Goal: Information Seeking & Learning: Check status

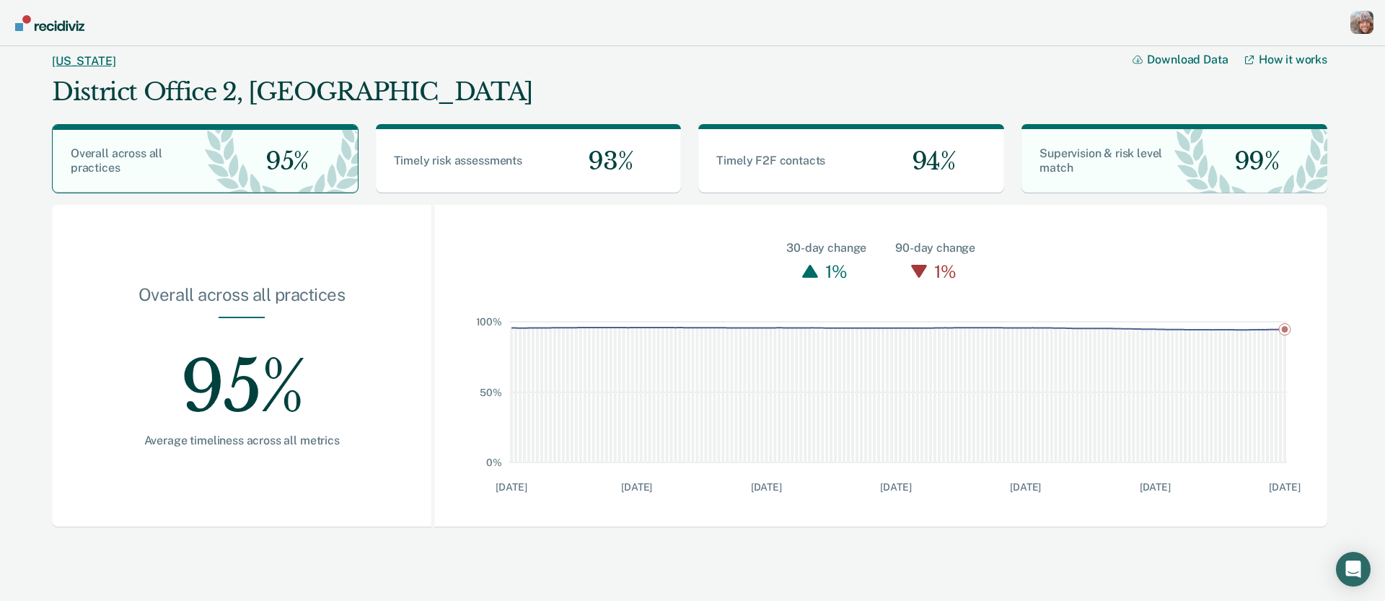
click at [64, 63] on link "[US_STATE]" at bounding box center [83, 61] width 63 height 14
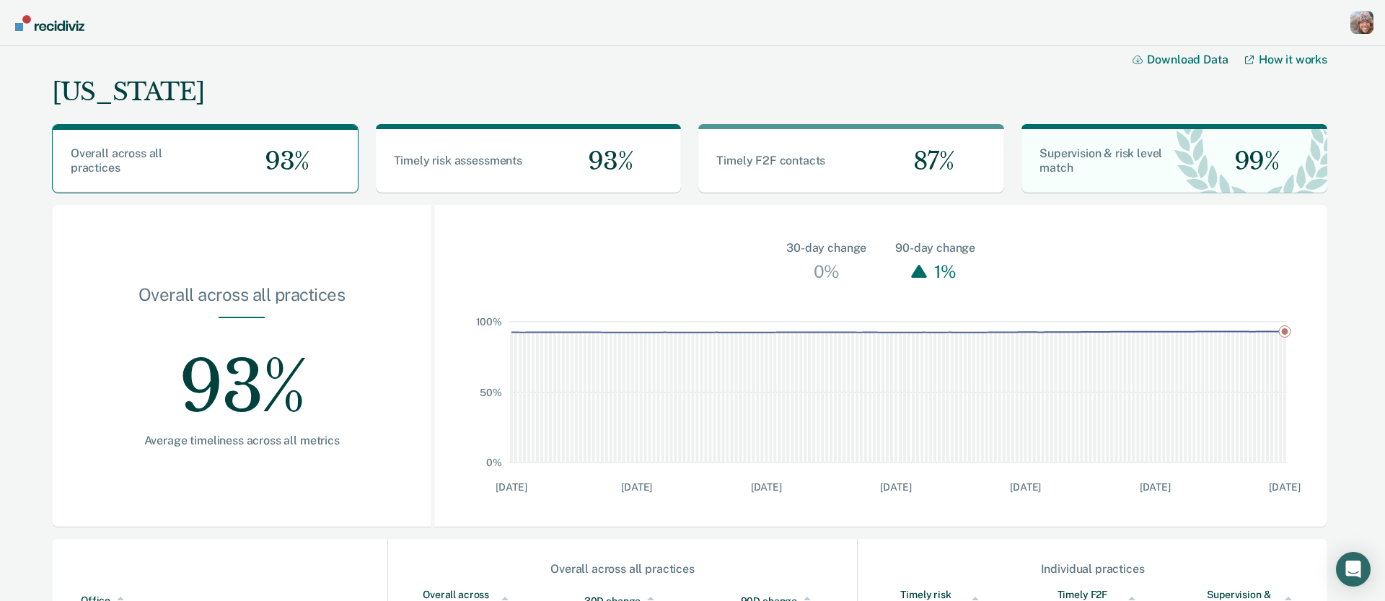
click at [583, 62] on div "[US_STATE] Download Data How it works" at bounding box center [689, 79] width 1275 height 66
click at [1355, 24] on div "Profile dropdown button" at bounding box center [1361, 22] width 23 height 23
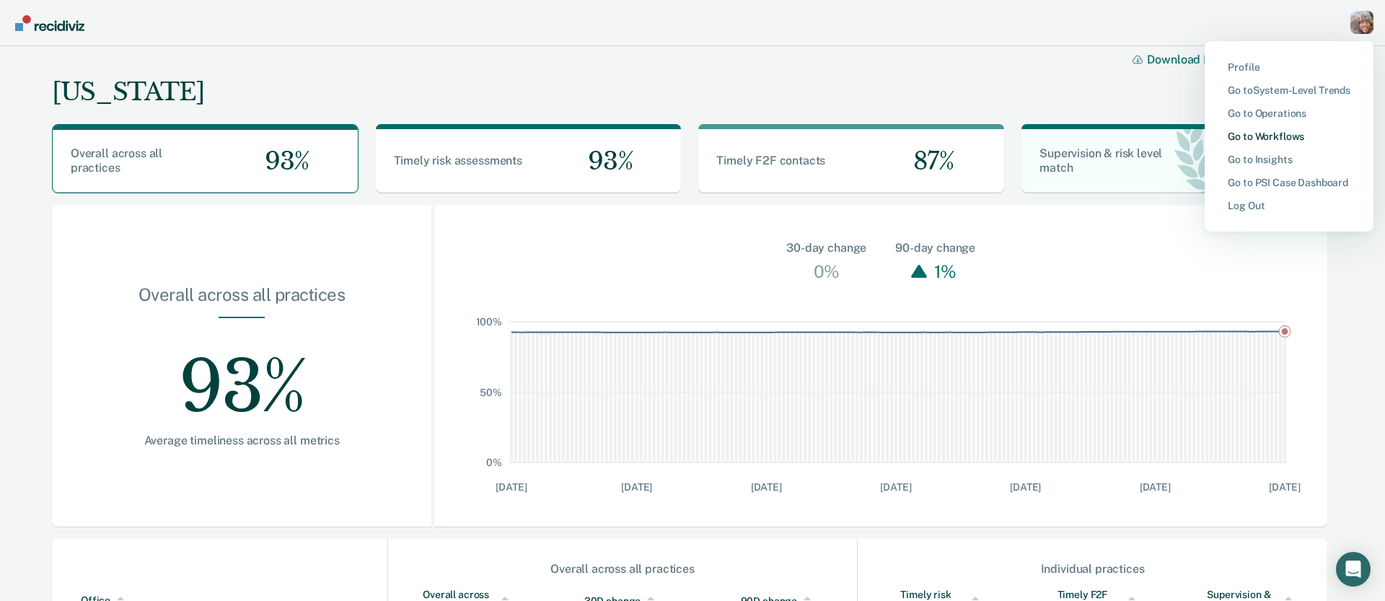
click at [1285, 135] on link "Go to Workflows" at bounding box center [1288, 137] width 123 height 12
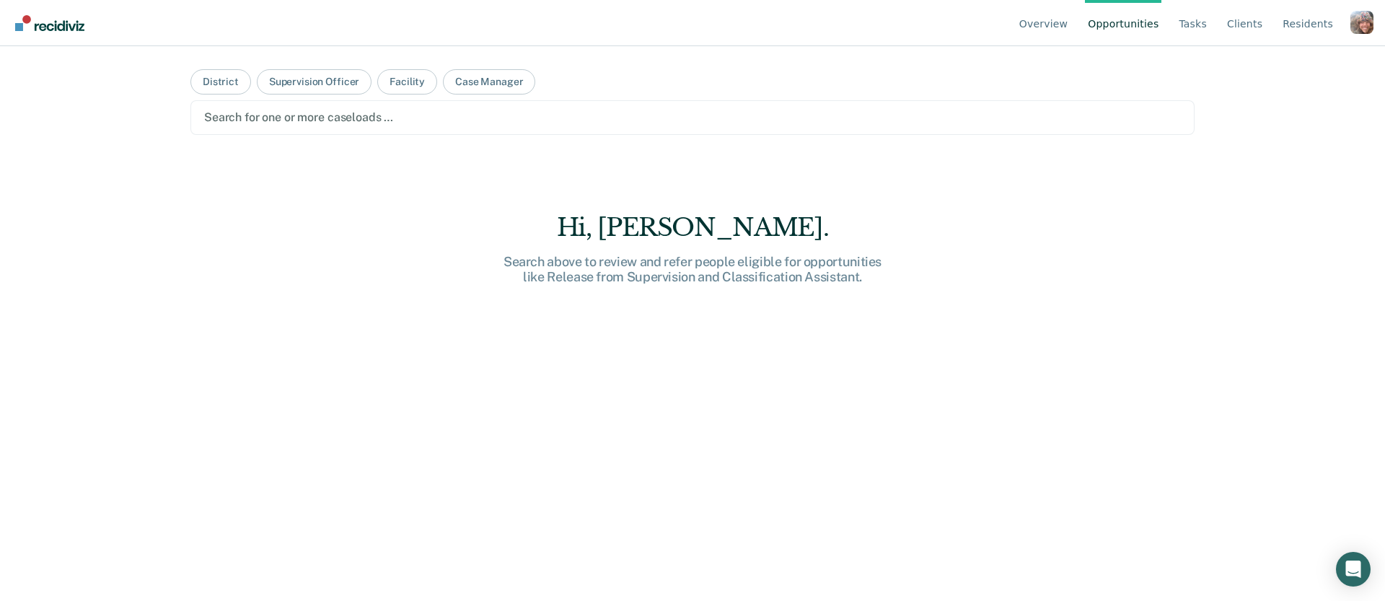
click at [314, 118] on div at bounding box center [692, 117] width 976 height 17
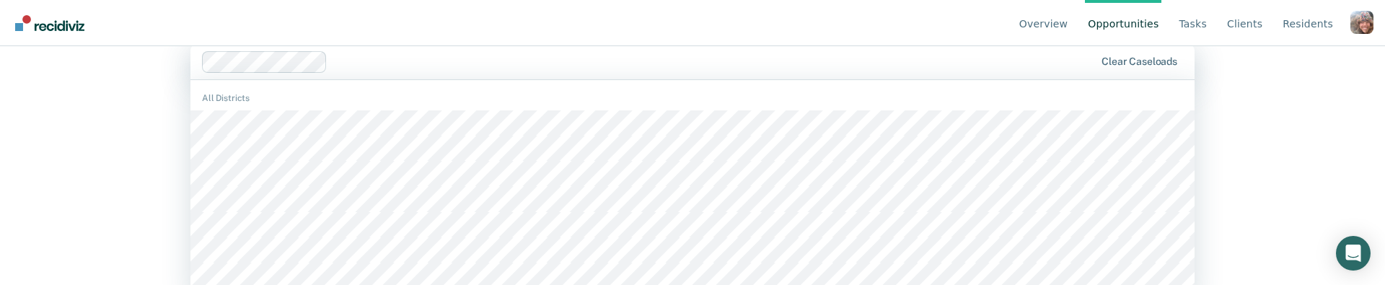
click at [441, 79] on div "DISTRICT OFFICE 1, 1 of 432. 432 results available. Use Up and Down to choose o…" at bounding box center [692, 62] width 1004 height 35
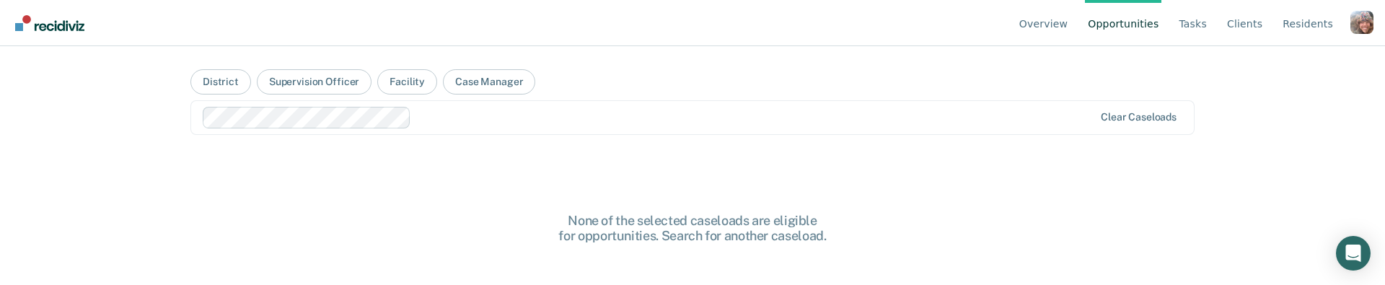
click at [117, 113] on div "Overview Opportunities Tasks Client s Resident s Profile Go to System-Level Tre…" at bounding box center [692, 142] width 1385 height 285
click at [115, 107] on div "Overview Opportunities Tasks Client s Resident s Profile Go to System-Level Tre…" at bounding box center [692, 142] width 1385 height 285
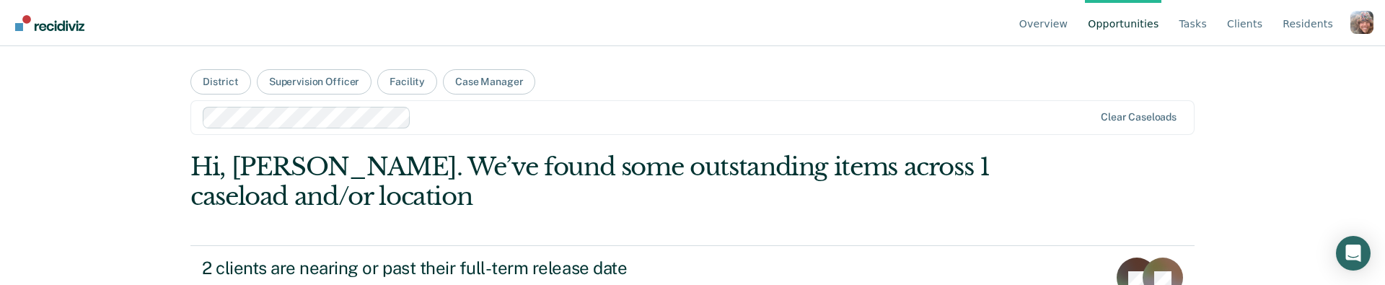
drag, startPoint x: 1279, startPoint y: 101, endPoint x: 1363, endPoint y: 38, distance: 105.6
click at [1284, 99] on div "Overview Opportunities Tasks Client s Resident s Profile Go to System-Level Tre…" at bounding box center [692, 142] width 1385 height 285
click at [1361, 22] on div "Profile dropdown button" at bounding box center [1361, 22] width 23 height 23
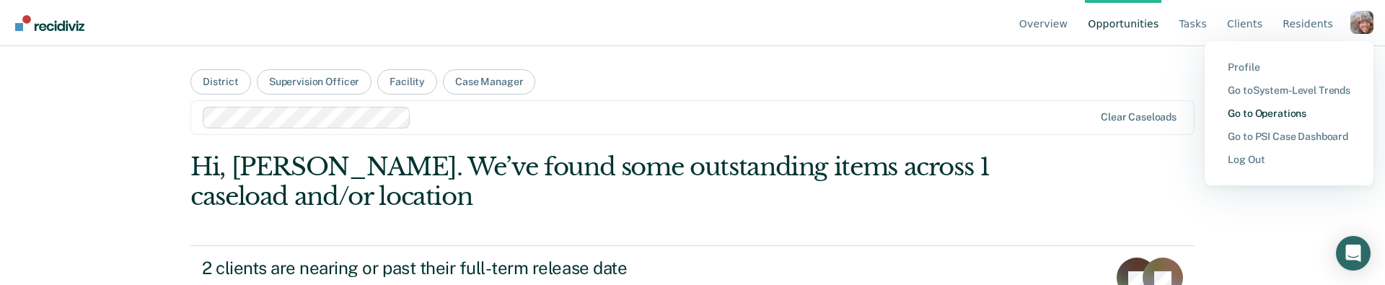
click at [1297, 113] on link "Go to Operations" at bounding box center [1288, 113] width 123 height 12
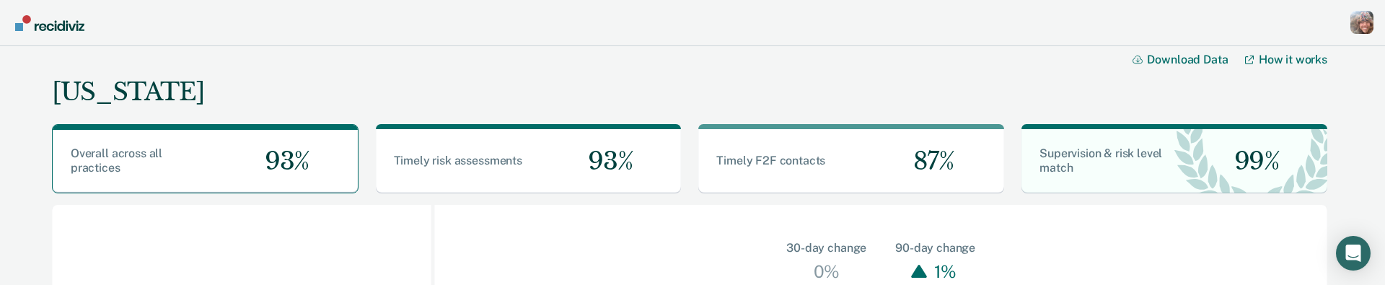
click at [1357, 23] on div "Profile dropdown button" at bounding box center [1361, 22] width 23 height 23
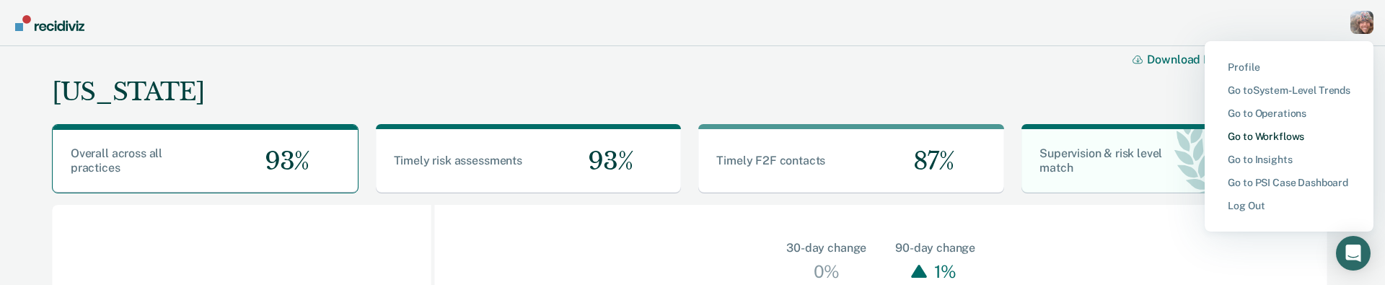
click at [1269, 133] on link "Go to Workflows" at bounding box center [1288, 137] width 123 height 12
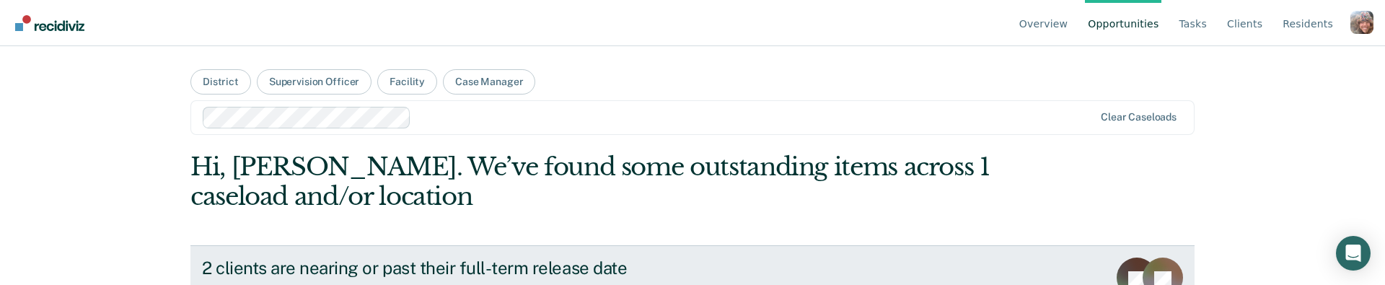
scroll to position [102, 0]
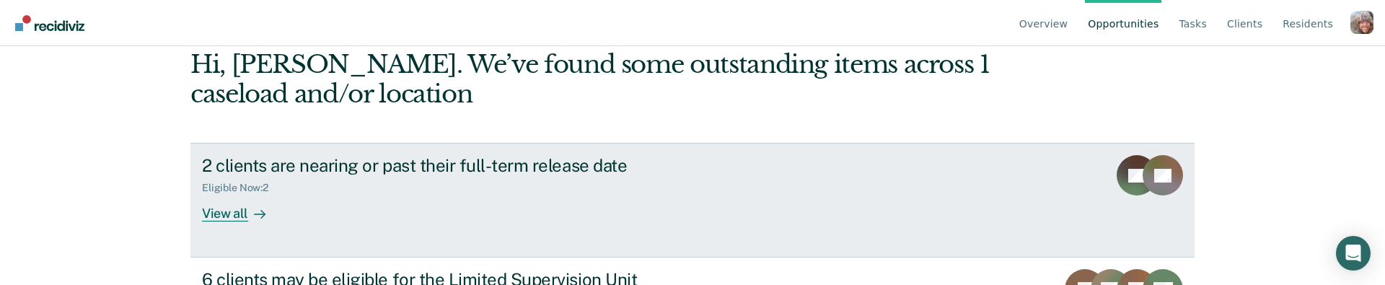
click at [424, 185] on div "Eligible Now : 2" at bounding box center [455, 185] width 506 height 18
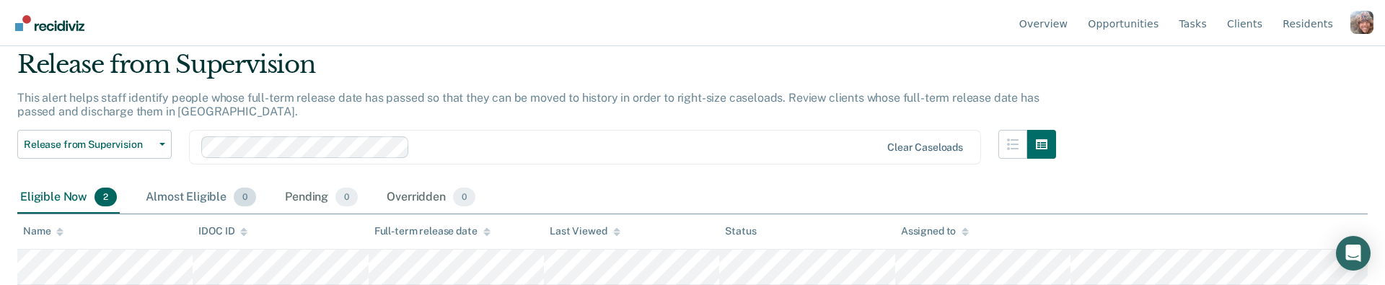
scroll to position [59, 0]
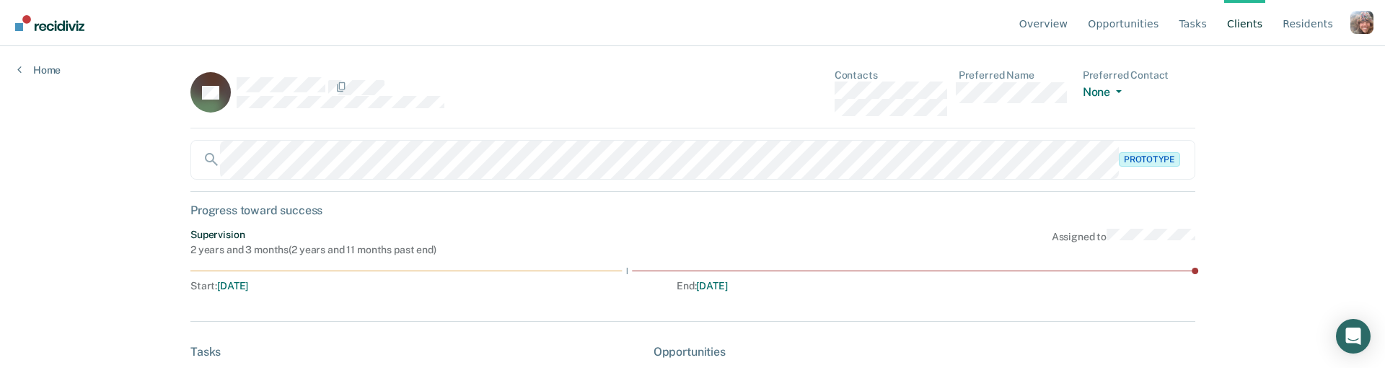
click at [1196, 231] on main "AV Contacts Preferred Name Preferred Contact None Call Text Email None Prototyp…" at bounding box center [692, 189] width 1039 height 287
click at [142, 131] on div "Overview Opportunities Tasks Client s Resident s Profile Go to System-Level Tre…" at bounding box center [692, 184] width 1385 height 368
click at [43, 68] on link "Home" at bounding box center [38, 69] width 43 height 13
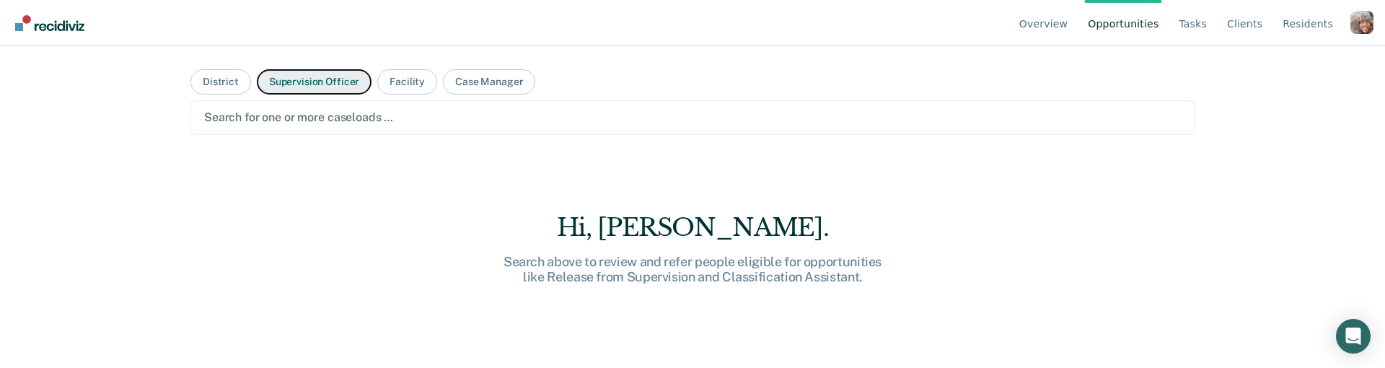
click at [323, 81] on button "Supervision Officer" at bounding box center [314, 81] width 115 height 25
click at [316, 121] on div at bounding box center [692, 117] width 976 height 17
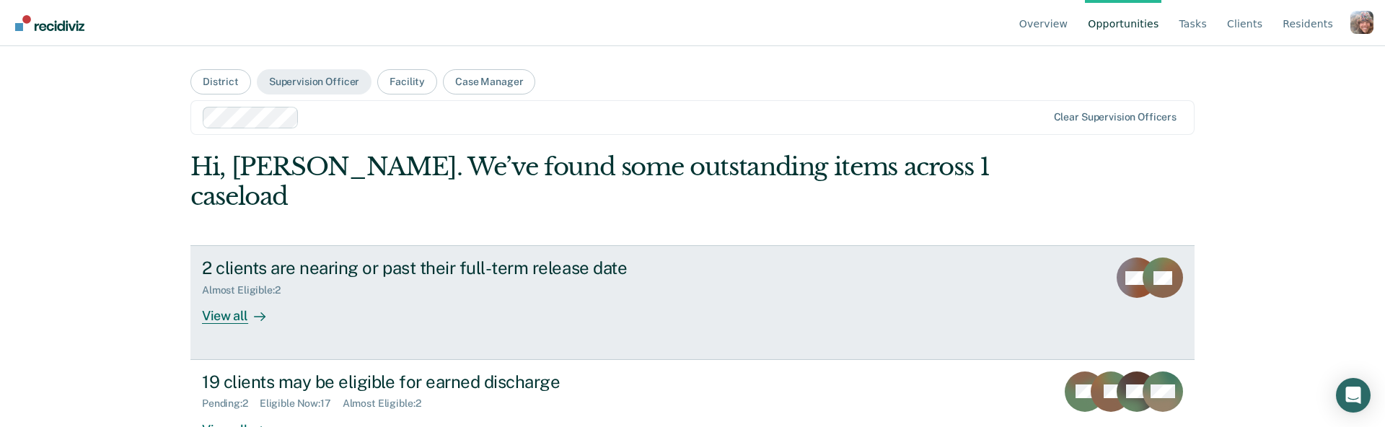
click at [234, 257] on div "2 clients are nearing or past their full-term release date" at bounding box center [455, 267] width 506 height 21
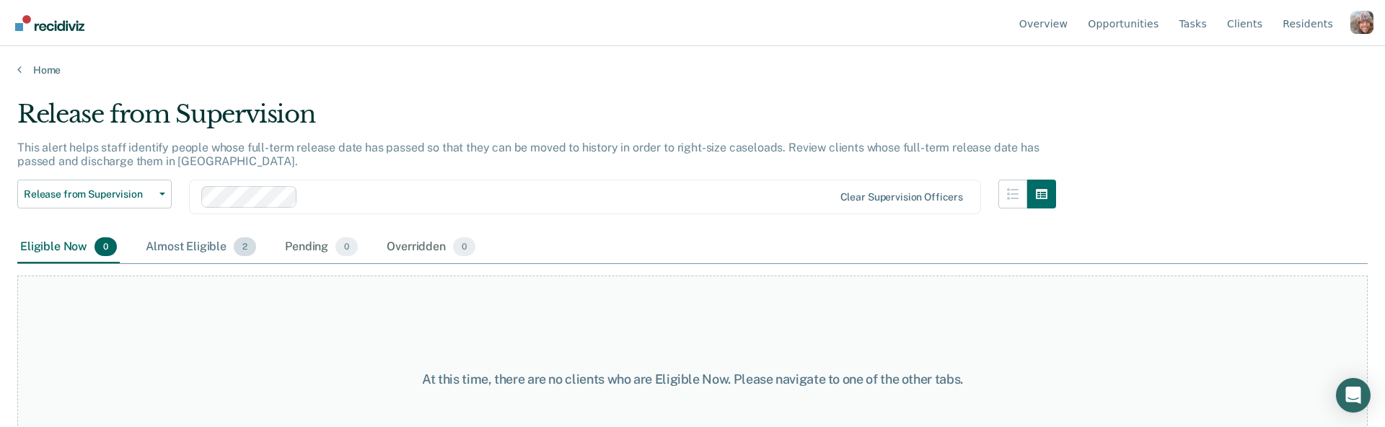
click at [174, 242] on div "Almost Eligible 2" at bounding box center [201, 247] width 116 height 32
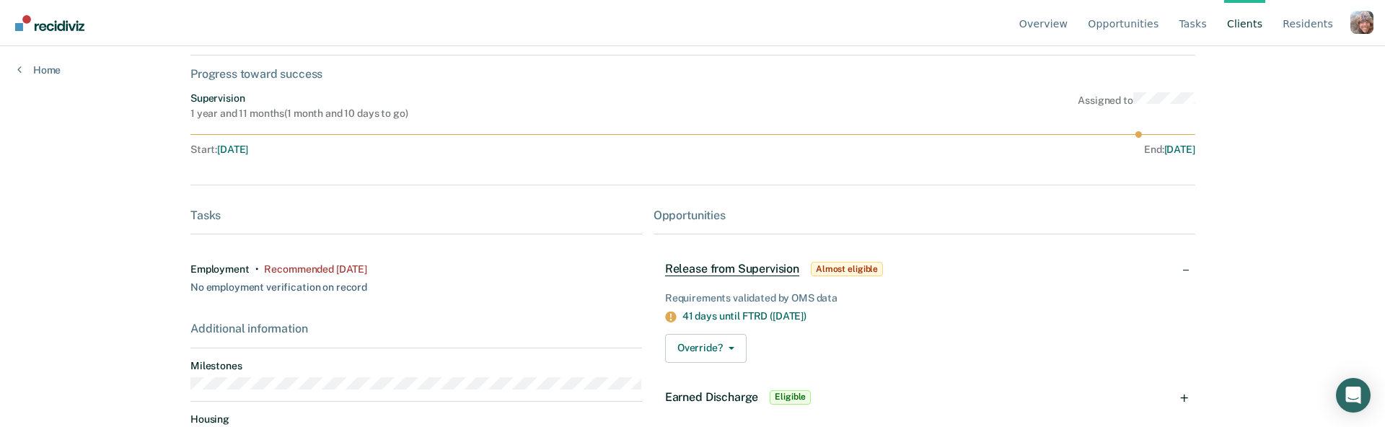
scroll to position [278, 0]
